Goal: Transaction & Acquisition: Purchase product/service

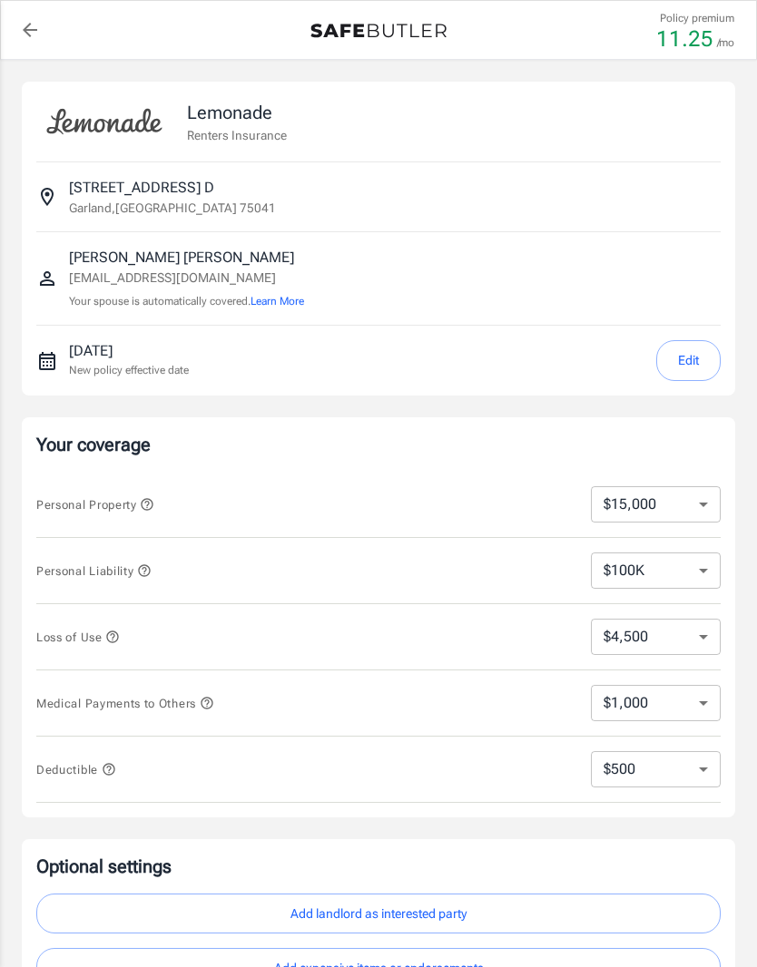
select select "15000"
select select "500"
click at [632, 508] on select "$10,000 $15,000 $20,000 $25,000 $30,000 $40,000 $50,000 $100K $150K $200K $250K" at bounding box center [656, 504] width 130 height 36
select select "30000"
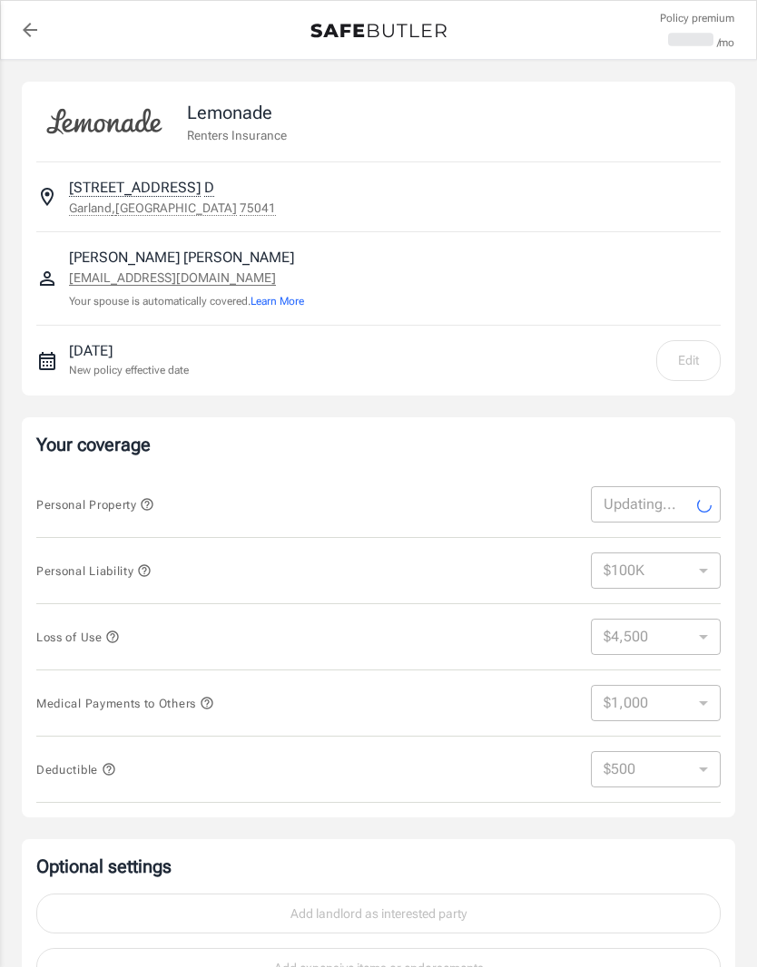
select select "30000"
select select "9000"
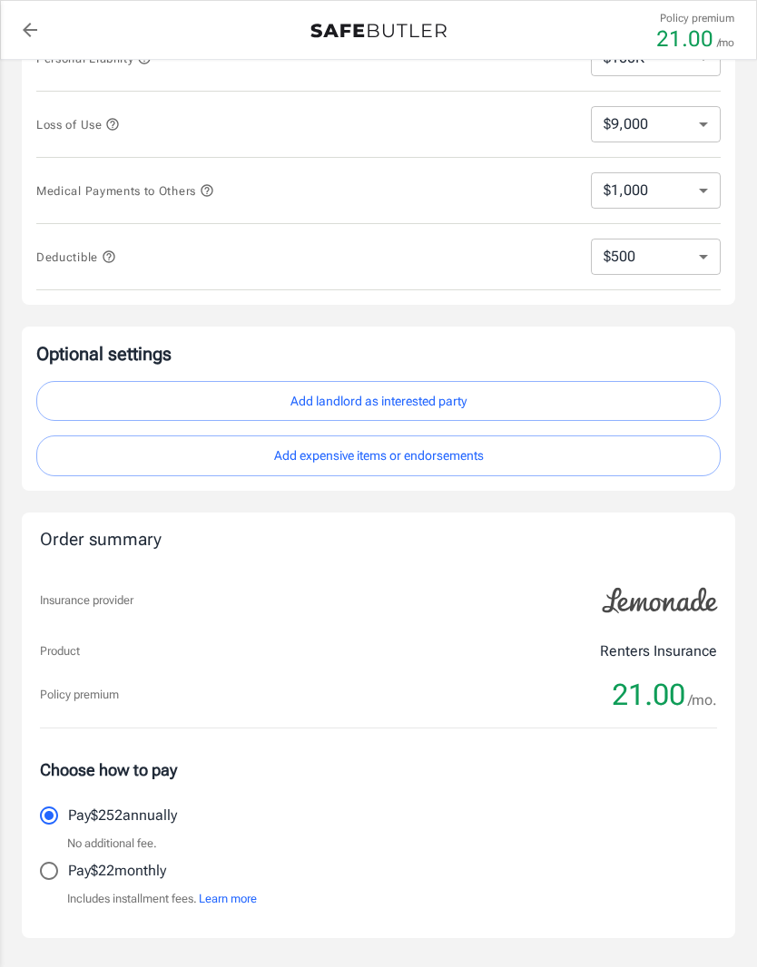
scroll to position [547, 0]
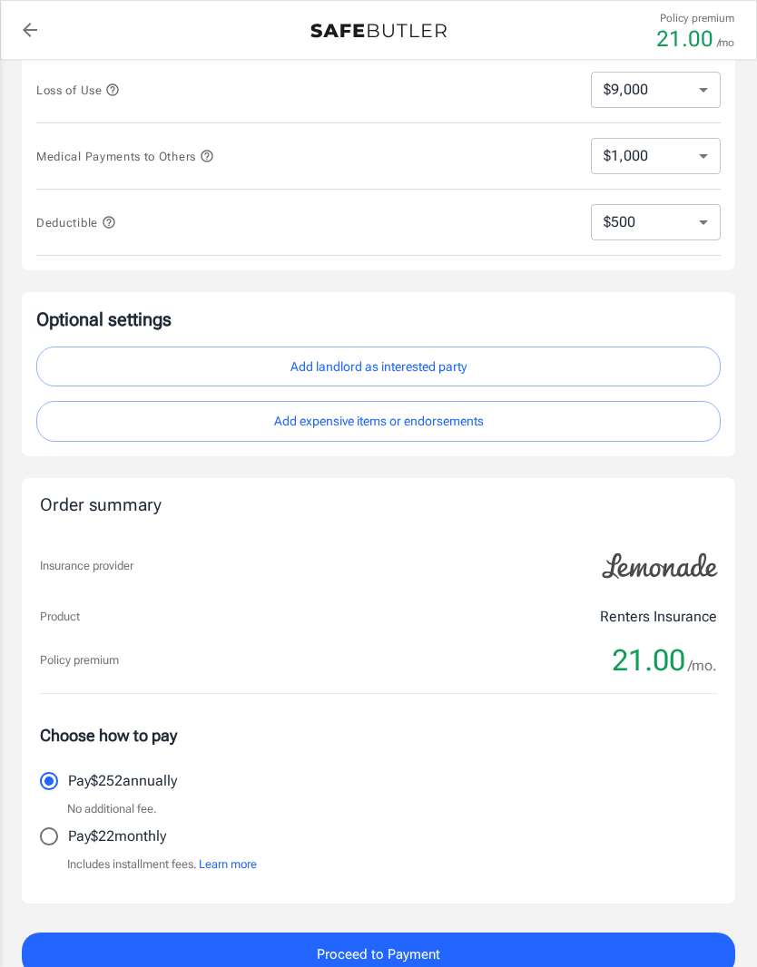
click at [50, 845] on input "Pay $22 monthly" at bounding box center [49, 837] width 38 height 38
radio input "true"
click at [334, 371] on button "Add landlord as interested party" at bounding box center [378, 367] width 684 height 41
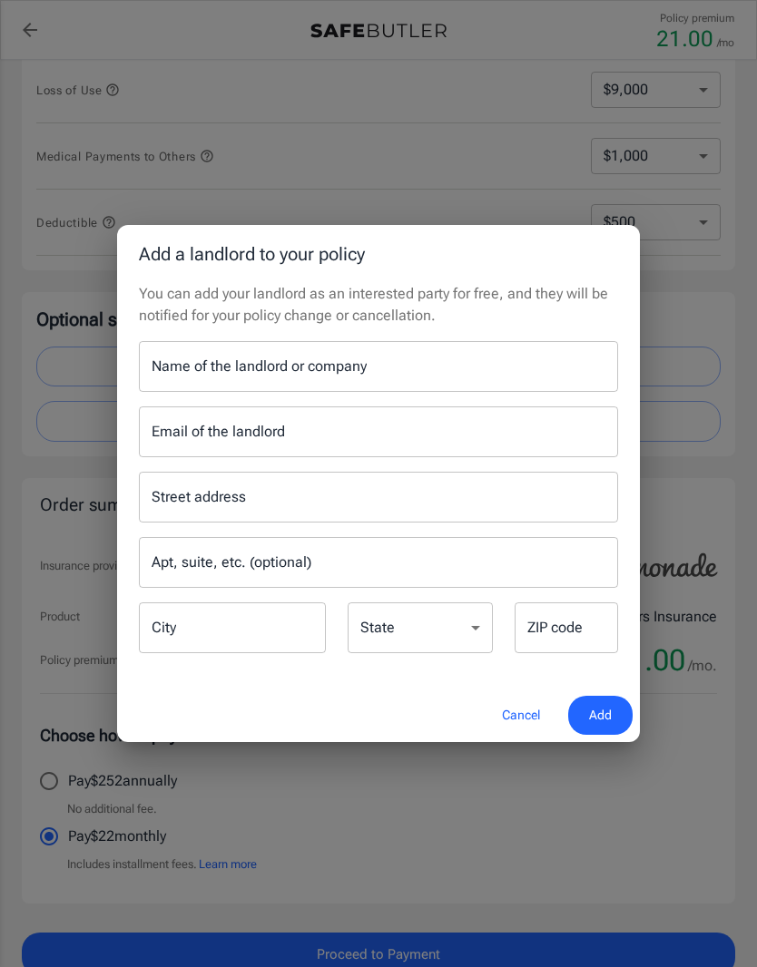
click at [188, 392] on input "Name of the landlord or company" at bounding box center [378, 366] width 479 height 51
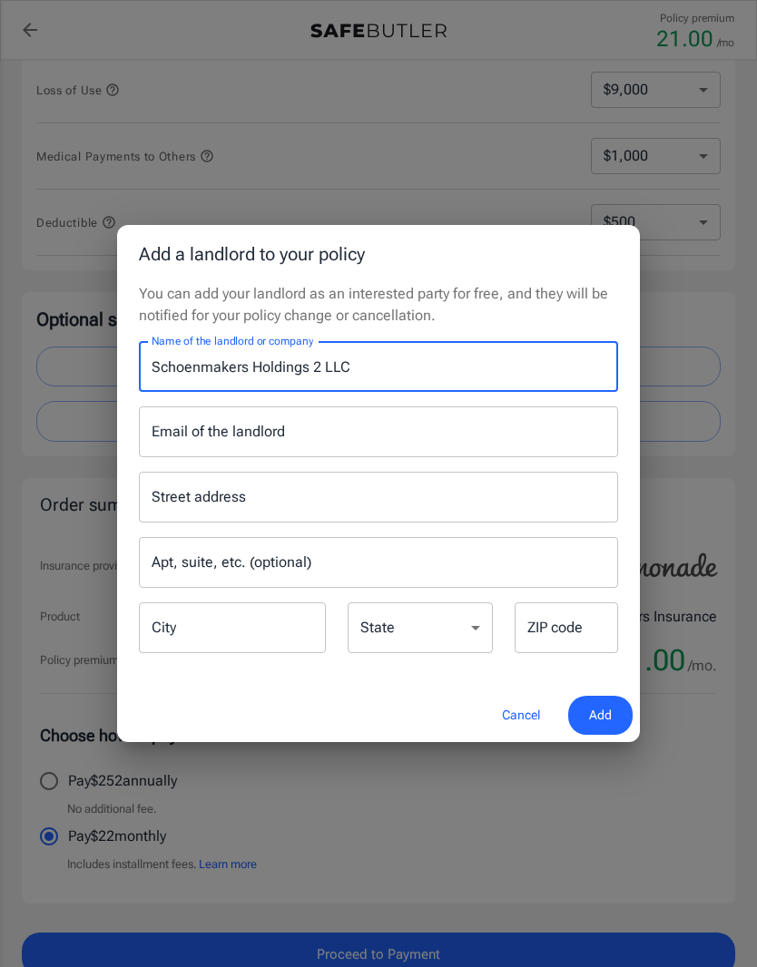
type input "Schoenmakers Holdings 2 LLC"
click at [187, 457] on div "Email of the landlord Email of the landlord" at bounding box center [378, 432] width 479 height 51
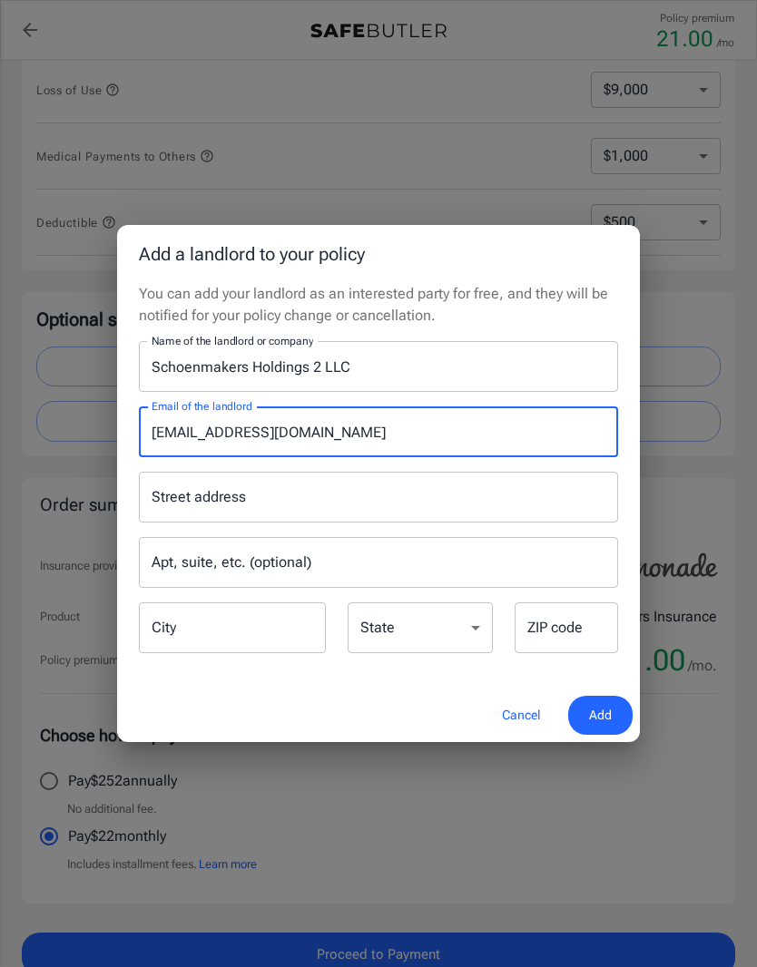
type input "showinmockers@gmail.com"
click at [183, 523] on div "Street address Street address" at bounding box center [378, 497] width 479 height 51
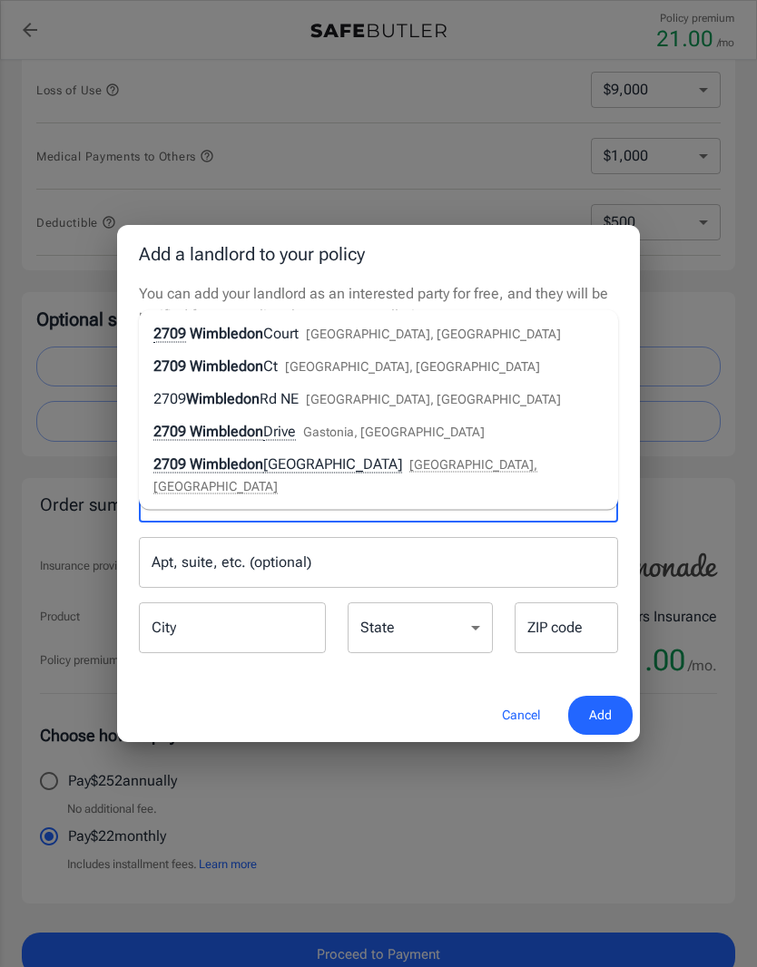
click at [225, 342] on span "Wimbledon" at bounding box center [226, 333] width 73 height 17
type input "2709 Wimbledon Court"
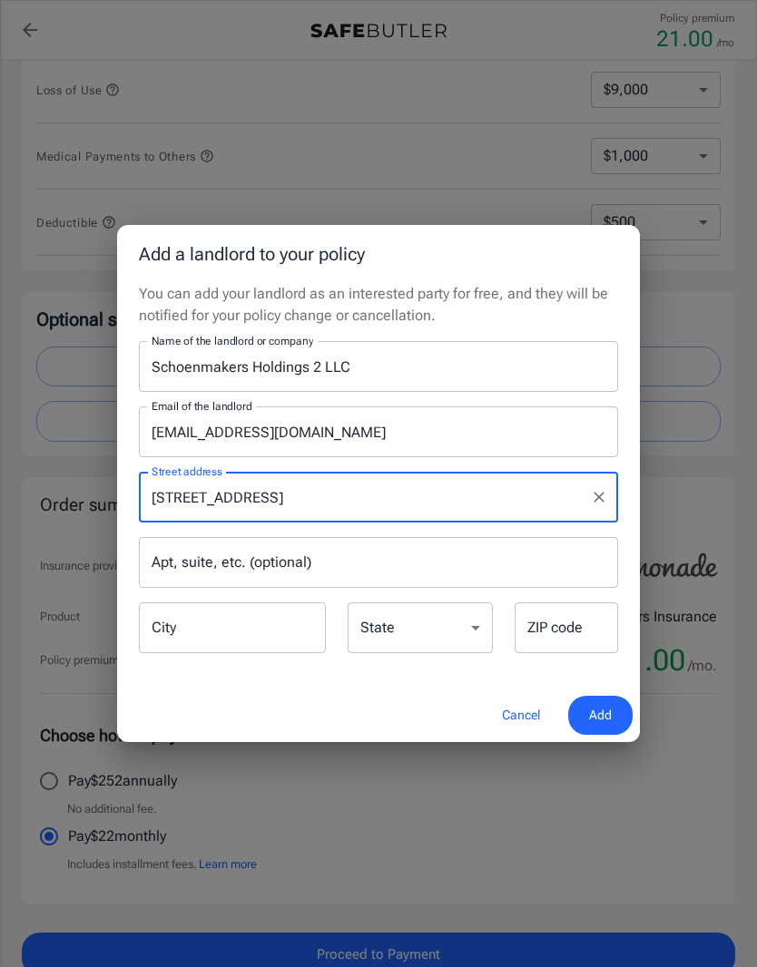
type input "Garland"
select select "TX"
type input "75041"
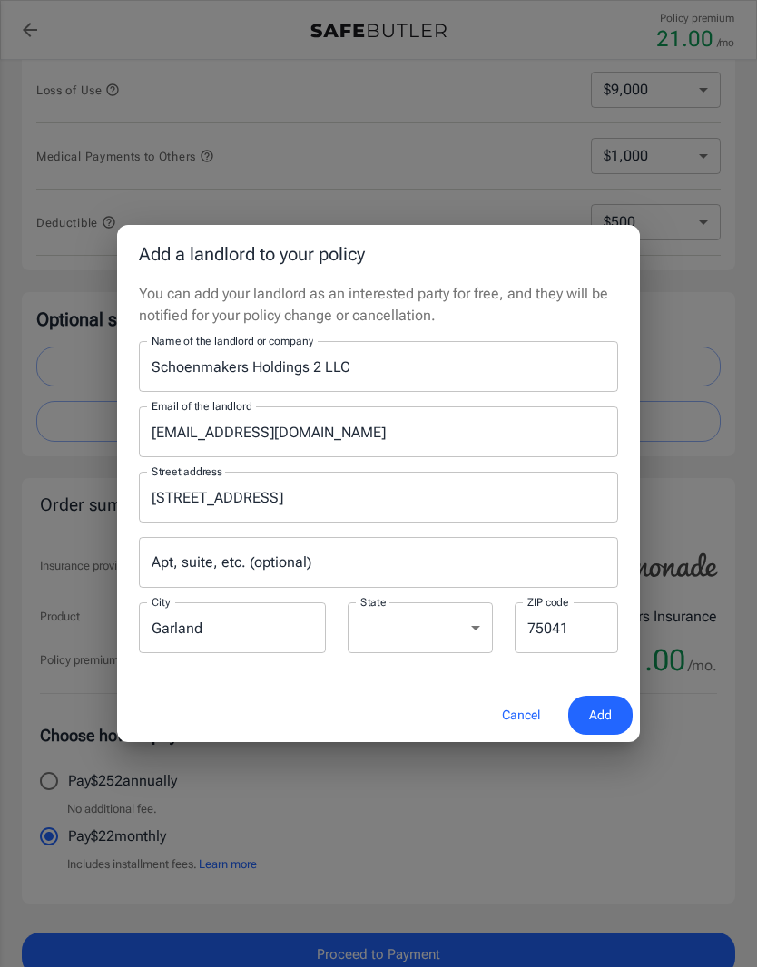
click at [179, 588] on div "Apt, suite, etc. (optional) Apt, suite, etc. (optional)" at bounding box center [378, 562] width 479 height 51
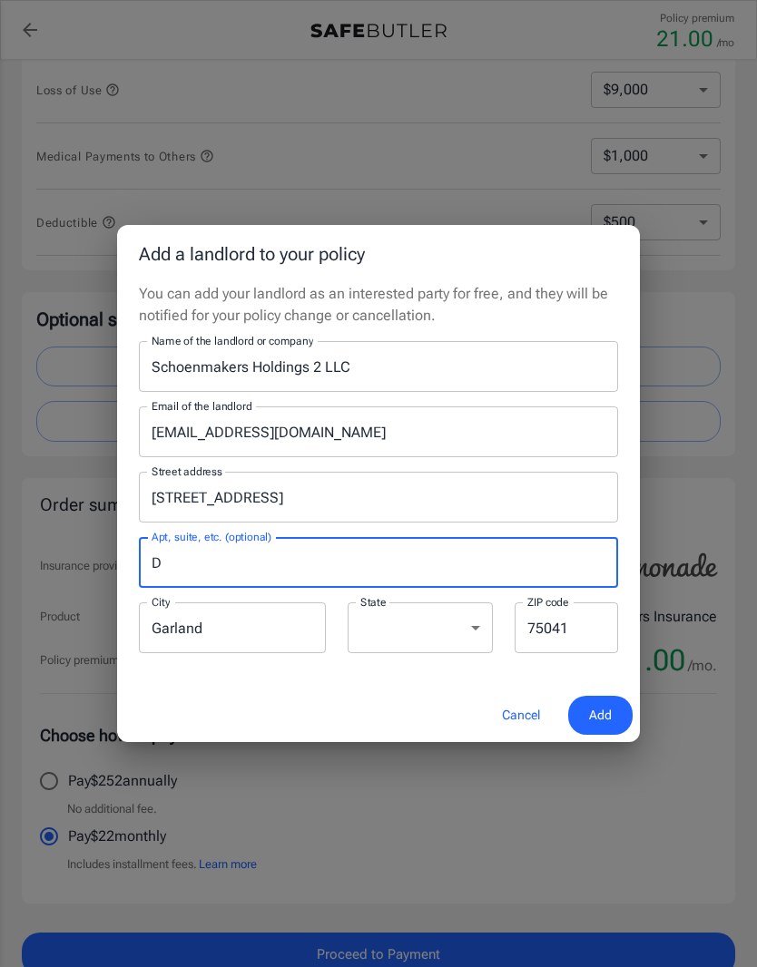
type input "D"
click at [606, 727] on span "Add" at bounding box center [600, 715] width 23 height 23
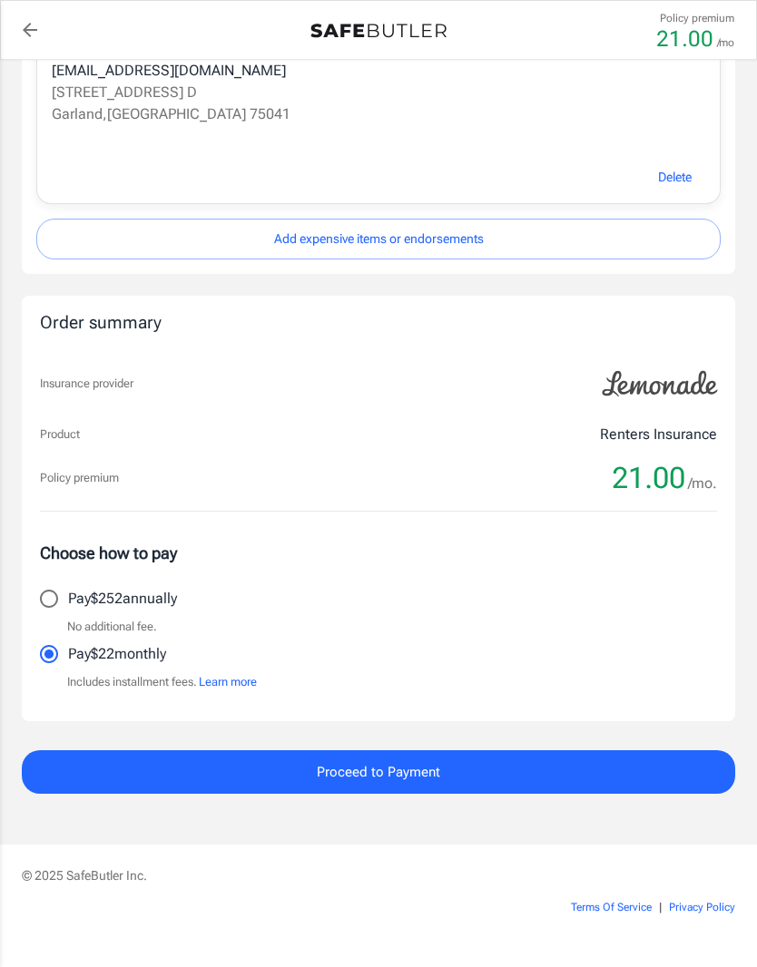
scroll to position [926, 0]
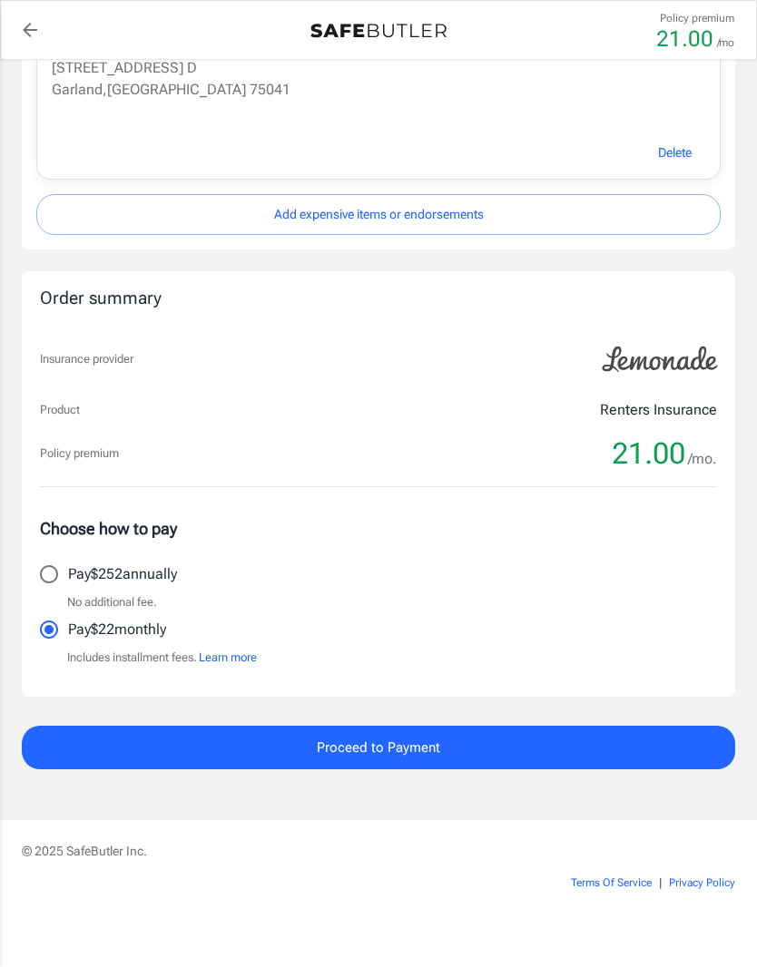
click at [593, 750] on button "Proceed to Payment" at bounding box center [378, 748] width 713 height 44
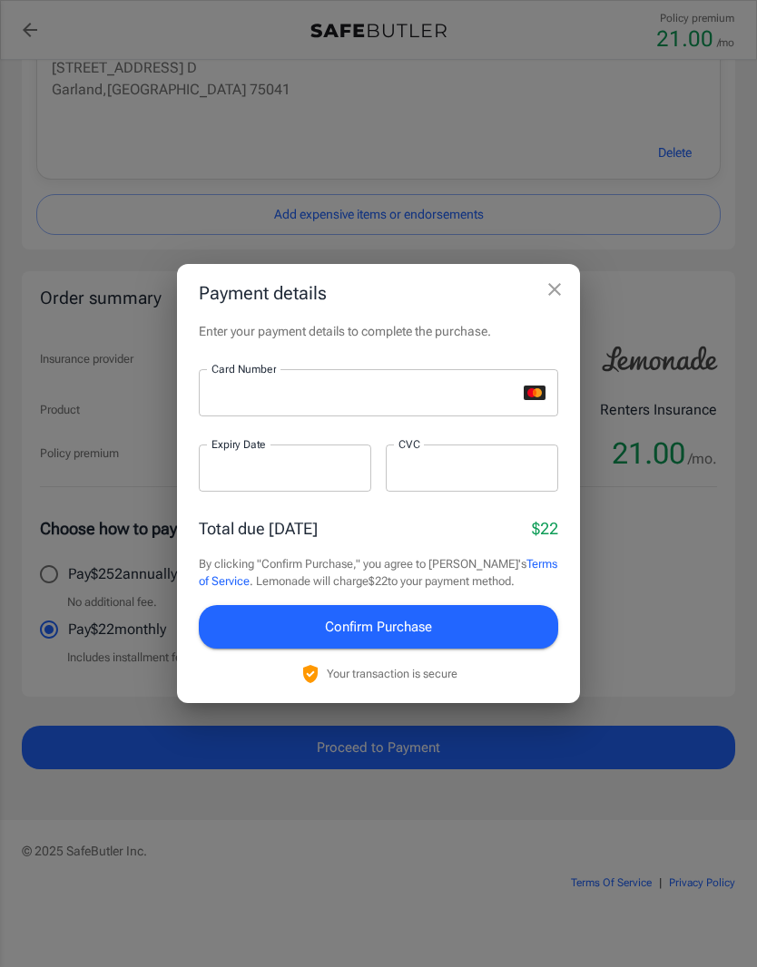
click at [479, 649] on button "Confirm Purchase" at bounding box center [378, 627] width 359 height 44
click at [269, 416] on div at bounding box center [358, 392] width 318 height 47
click at [325, 639] on span "Confirm Purchase" at bounding box center [378, 627] width 107 height 24
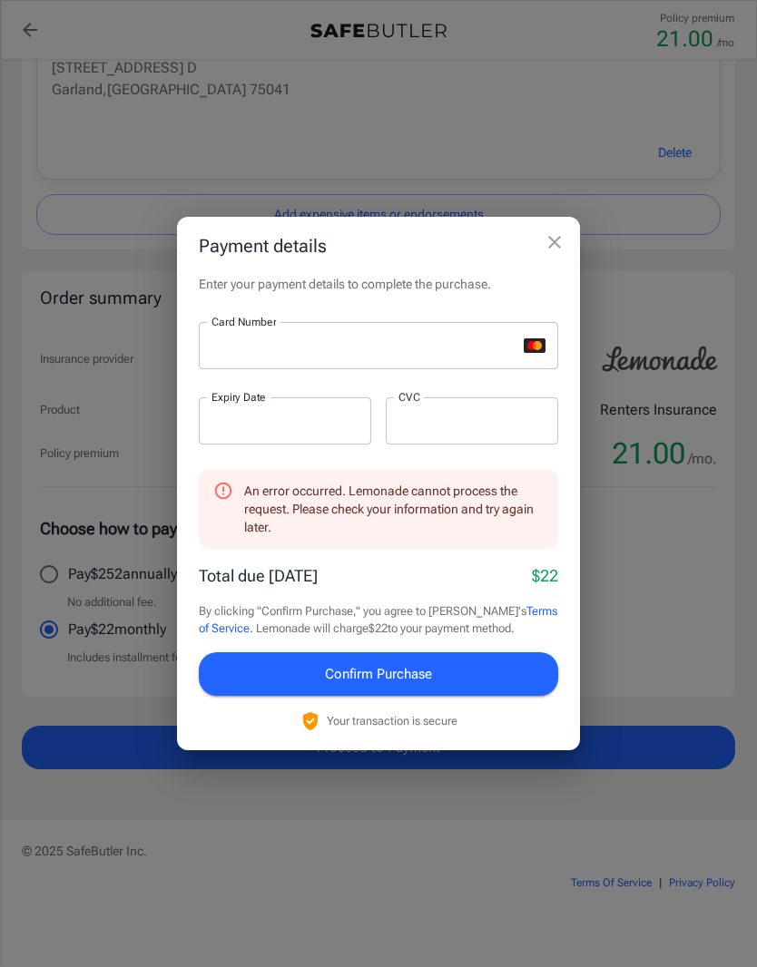
click at [284, 696] on button "Confirm Purchase" at bounding box center [378, 674] width 359 height 44
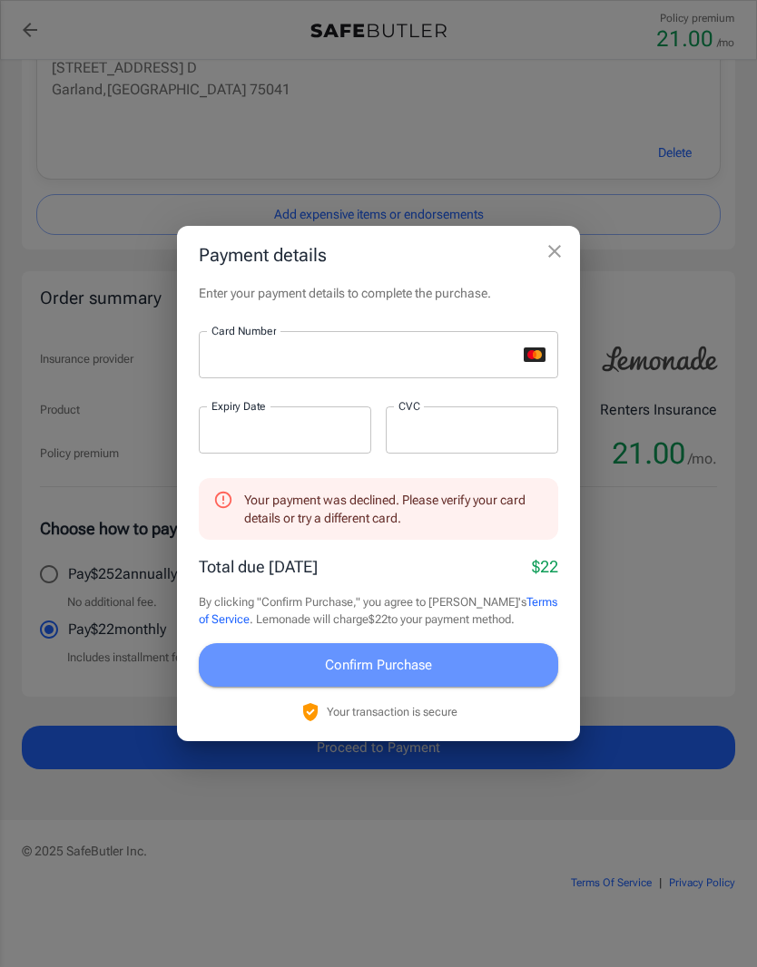
click at [497, 687] on button "Confirm Purchase" at bounding box center [378, 665] width 359 height 44
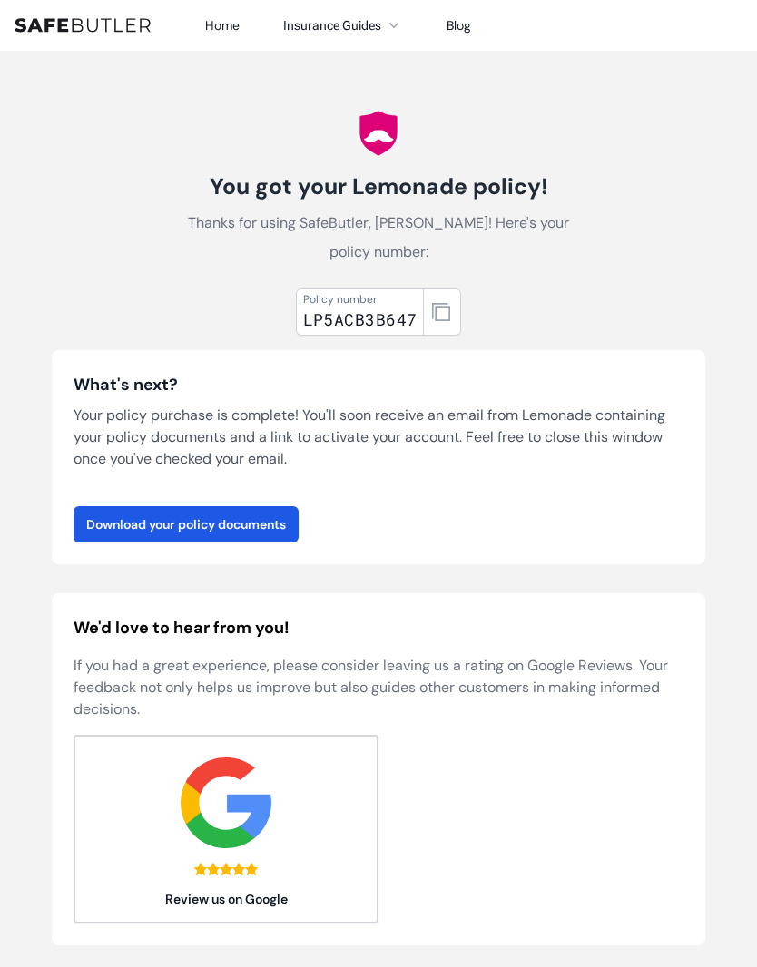
click at [105, 526] on link "Download your policy documents" at bounding box center [185, 524] width 225 height 36
